Goal: Information Seeking & Learning: Compare options

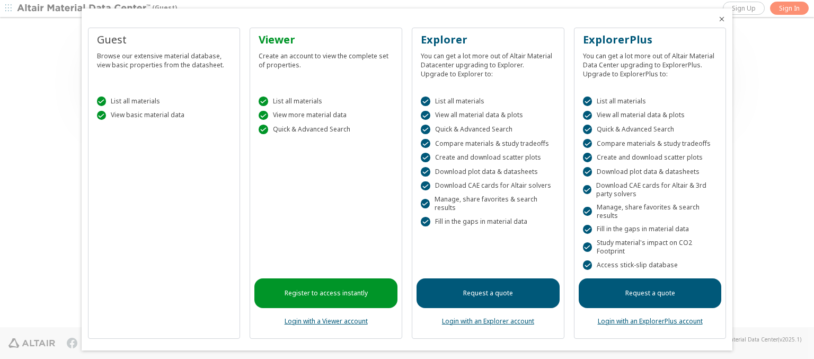
click at [717, 19] on icon "Close" at bounding box center [721, 19] width 8 height 8
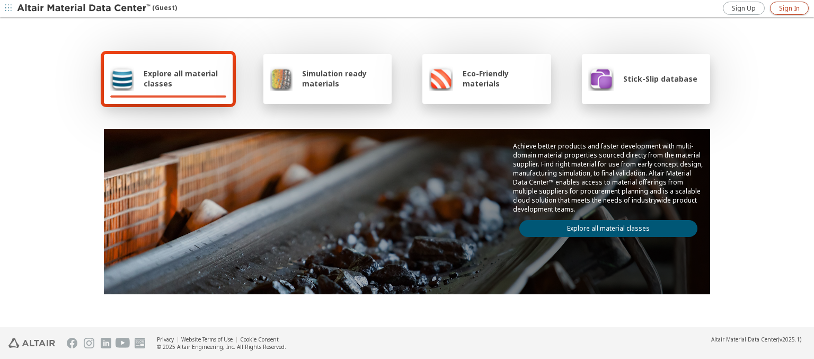
click at [789, 8] on span "Sign In" at bounding box center [789, 8] width 21 height 8
click at [84, 8] on img at bounding box center [84, 8] width 135 height 11
click at [181, 78] on span "Explore all material classes" at bounding box center [185, 78] width 83 height 20
click at [604, 226] on link "Explore all material classes" at bounding box center [608, 228] width 178 height 17
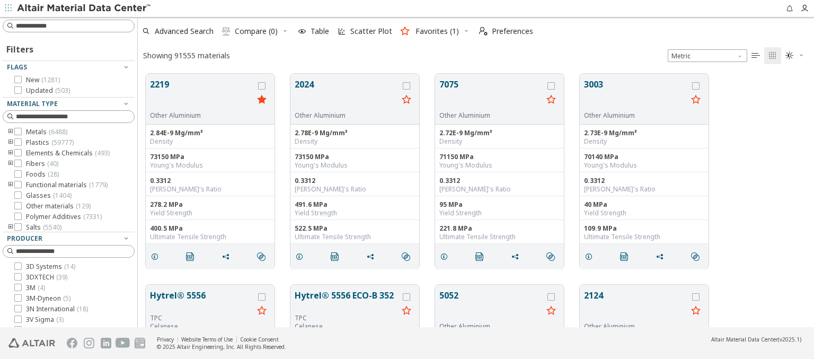
scroll to position [253, 668]
click at [263, 85] on icon "grid" at bounding box center [261, 85] width 7 height 7
click at [407, 85] on icon "grid" at bounding box center [406, 85] width 7 height 7
click at [256, 31] on span "Compare (2)" at bounding box center [256, 31] width 43 height 7
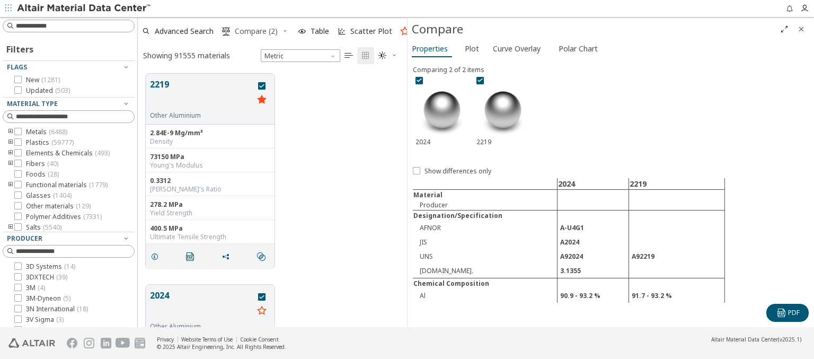
scroll to position [253, 261]
click at [516, 48] on span "Curve Overlay" at bounding box center [517, 48] width 48 height 17
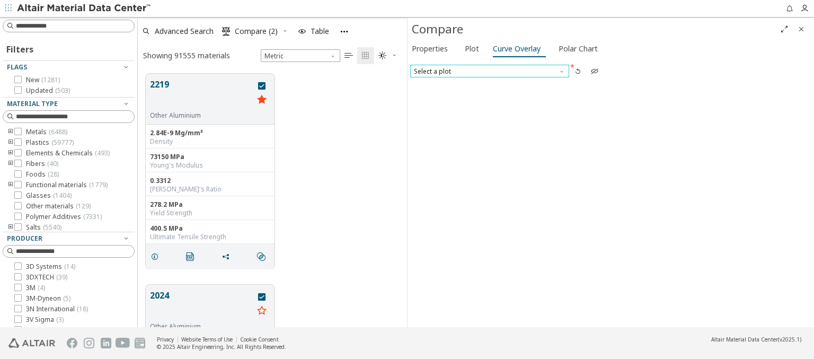
click at [489, 70] on span "Select a plot" at bounding box center [489, 71] width 159 height 13
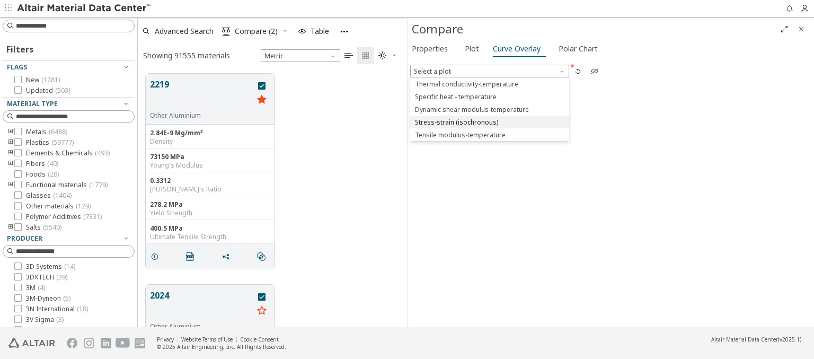
click at [489, 121] on span "Stress-strain (isochronous)" at bounding box center [456, 122] width 83 height 8
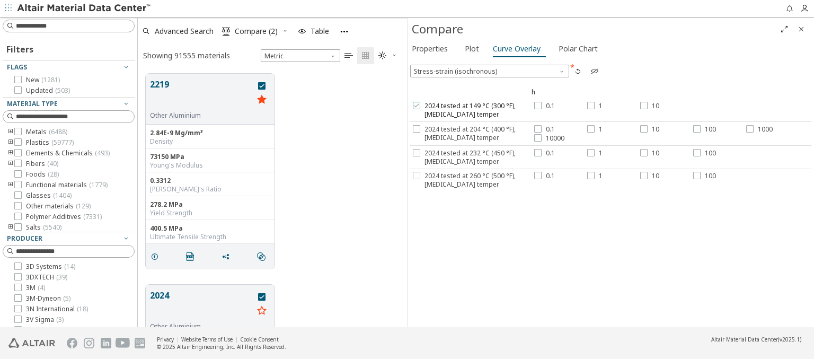
click at [471, 110] on span "2024 tested at 149 °C (300 °F), [MEDICAL_DATA] temper" at bounding box center [477, 110] width 107 height 17
click at [542, 105] on label "0.1" at bounding box center [544, 106] width 21 height 8
click at [592, 105] on div at bounding box center [590, 105] width 7 height 7
click at [647, 105] on label "10" at bounding box center [649, 106] width 19 height 8
click at [471, 132] on span "2024 tested at 204 °C (400 °F), [MEDICAL_DATA] temper" at bounding box center [477, 133] width 107 height 17
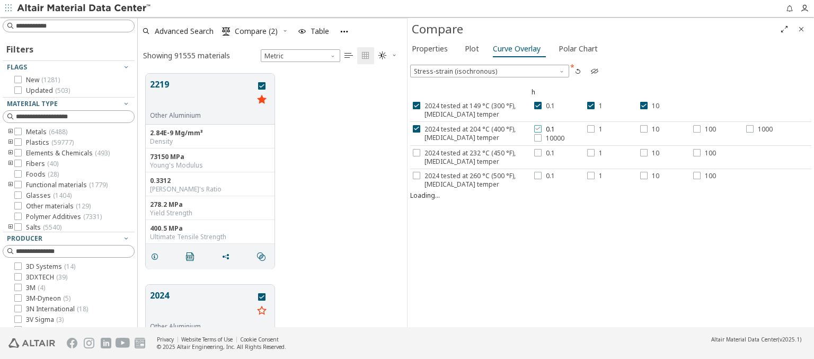
click at [542, 128] on label "0.1" at bounding box center [544, 129] width 21 height 8
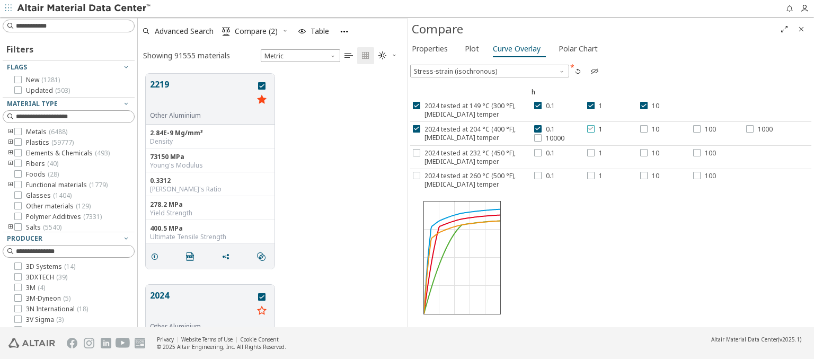
click at [592, 128] on div at bounding box center [590, 128] width 7 height 7
click at [647, 128] on label "10" at bounding box center [649, 129] width 19 height 8
click at [702, 128] on label "100" at bounding box center [704, 129] width 23 height 8
click at [758, 128] on span "1000" at bounding box center [765, 129] width 15 height 8
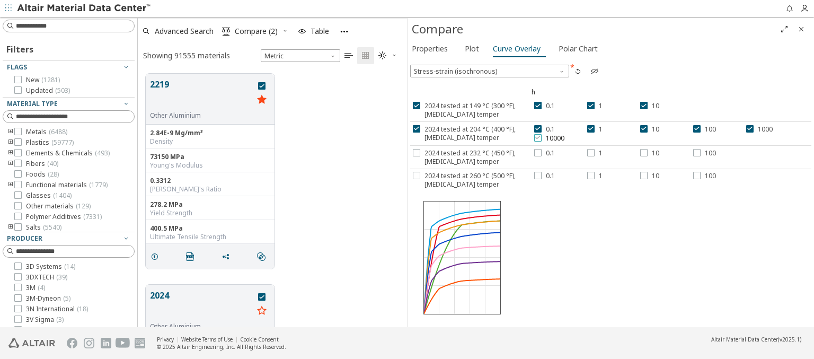
click at [546, 137] on span "10000" at bounding box center [555, 138] width 19 height 8
click at [471, 156] on span "2024 tested at 232 °C (450 °F), [MEDICAL_DATA] temper" at bounding box center [477, 157] width 107 height 17
click at [542, 152] on label "0.1" at bounding box center [544, 153] width 21 height 8
click at [592, 152] on div at bounding box center [590, 152] width 7 height 7
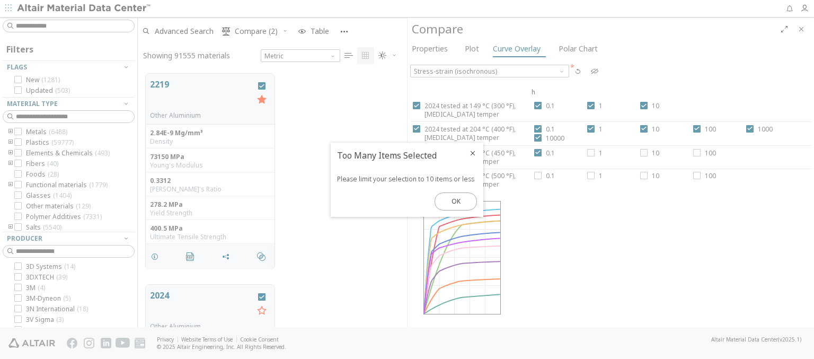
click at [473, 153] on icon "Close" at bounding box center [472, 153] width 8 height 8
